Goal: Information Seeking & Learning: Learn about a topic

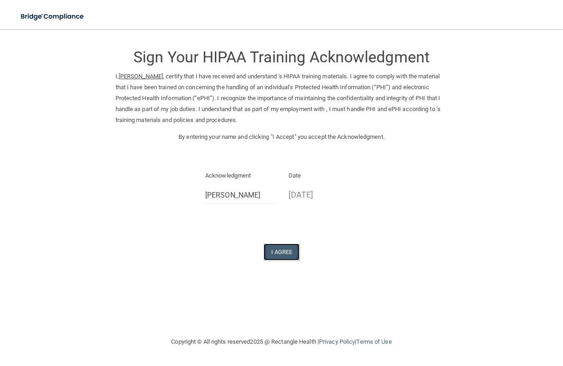
click at [284, 252] on button "I Agree" at bounding box center [282, 252] width 36 height 17
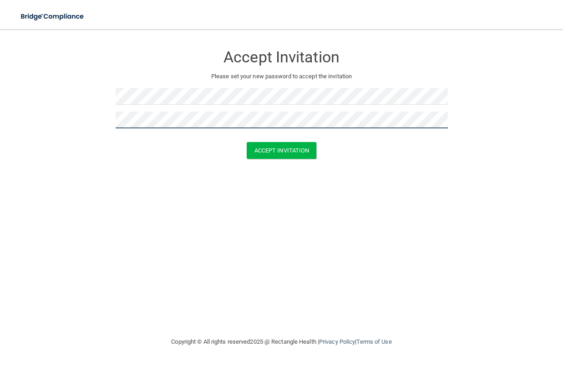
click at [247, 142] on button "Accept Invitation" at bounding box center [282, 150] width 70 height 17
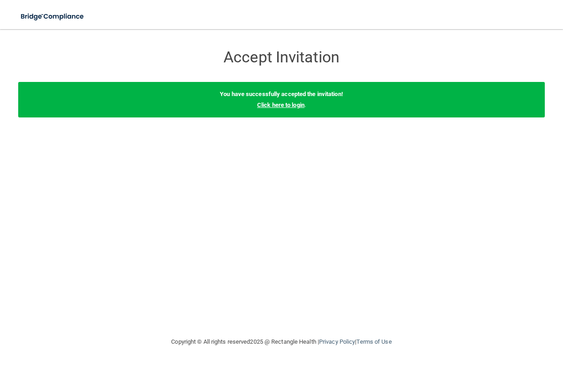
click at [293, 107] on link "Click here to login" at bounding box center [280, 105] width 47 height 7
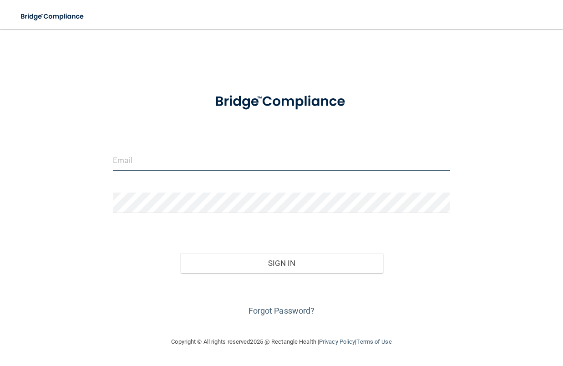
click at [145, 160] on input "email" at bounding box center [281, 160] width 337 height 20
type input "bradfordeyes.me@gmail.com"
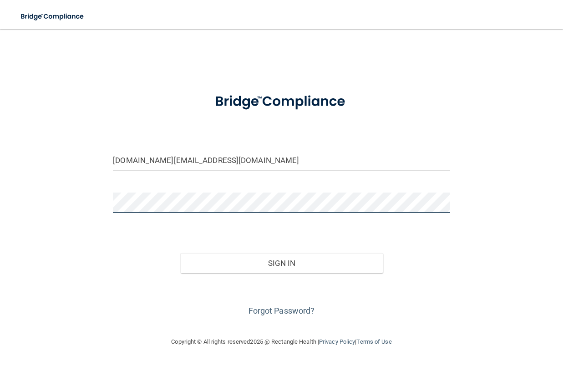
click at [180, 253] on button "Sign In" at bounding box center [281, 263] width 202 height 20
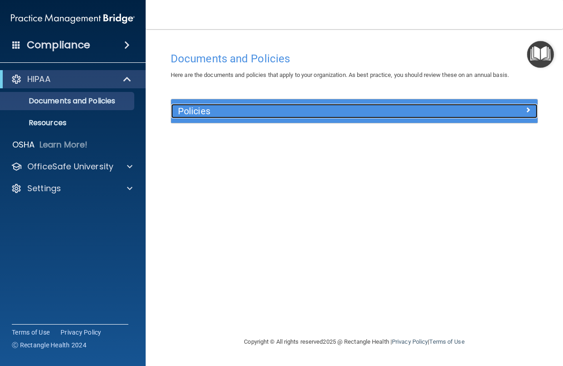
click at [248, 112] on h5 "Policies" at bounding box center [308, 111] width 261 height 10
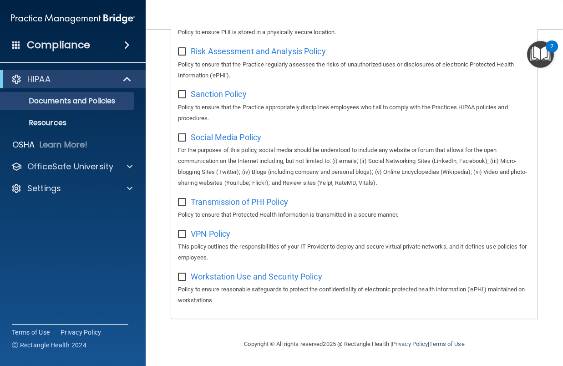
scroll to position [722, 0]
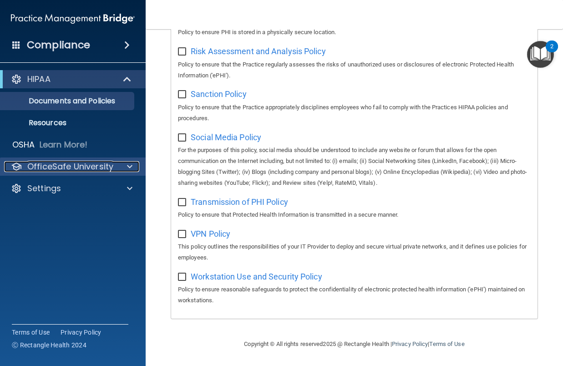
click at [46, 165] on p "OfficeSafe University" at bounding box center [70, 166] width 86 height 11
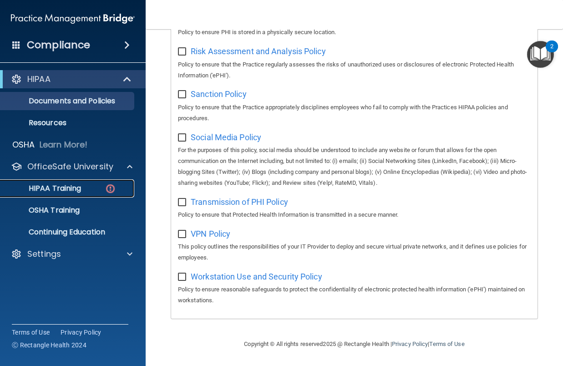
click at [64, 191] on p "HIPAA Training" at bounding box center [43, 188] width 75 height 9
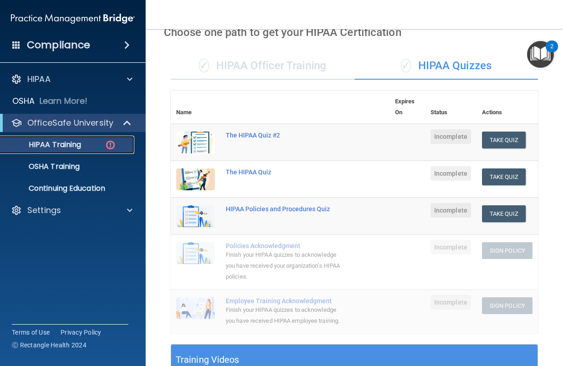
scroll to position [47, 0]
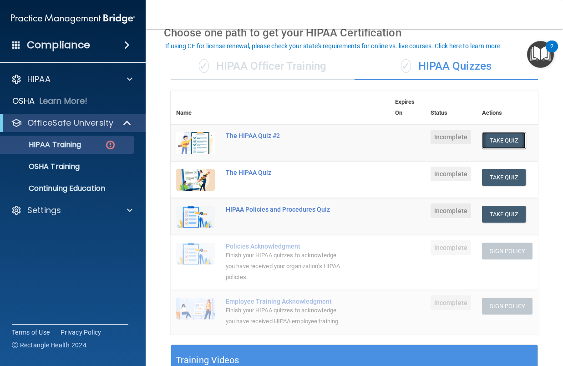
click at [486, 141] on button "Take Quiz" at bounding box center [504, 140] width 44 height 17
